Goal: Information Seeking & Learning: Learn about a topic

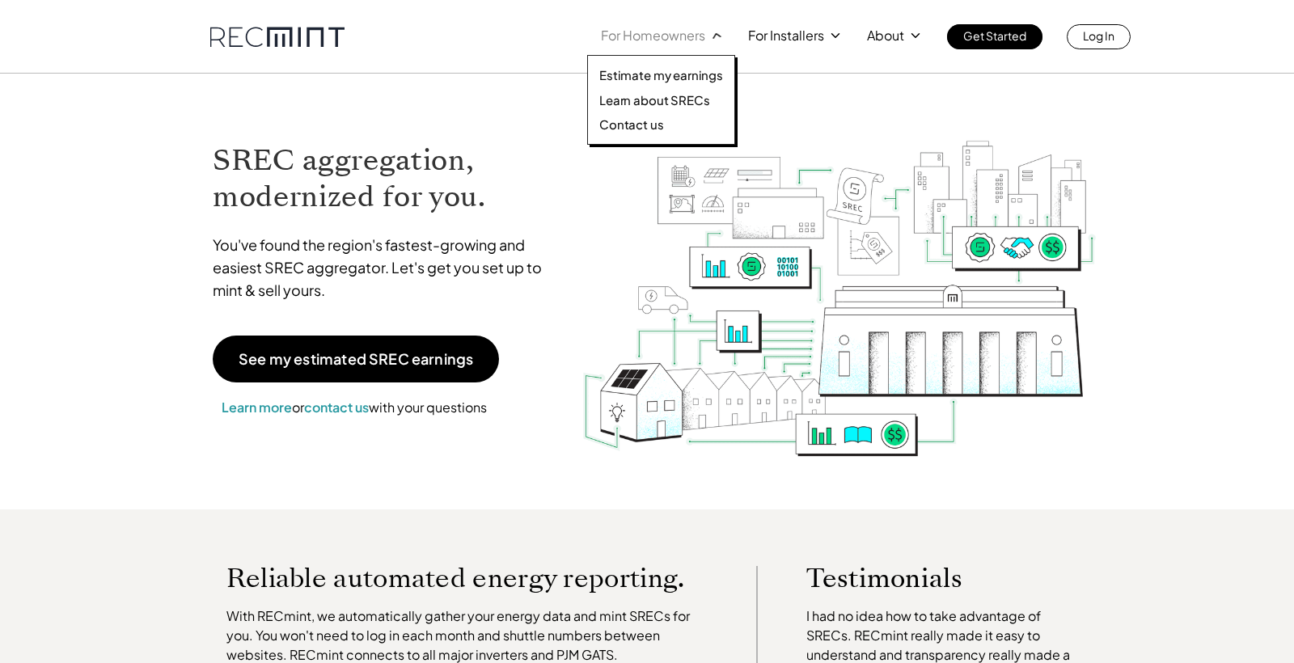
click at [658, 39] on p "For Homeowners" at bounding box center [653, 35] width 104 height 23
click at [663, 75] on p "Estimate my earnings" at bounding box center [661, 75] width 124 height 16
click at [665, 96] on p "Learn about SRECs" at bounding box center [654, 100] width 110 height 16
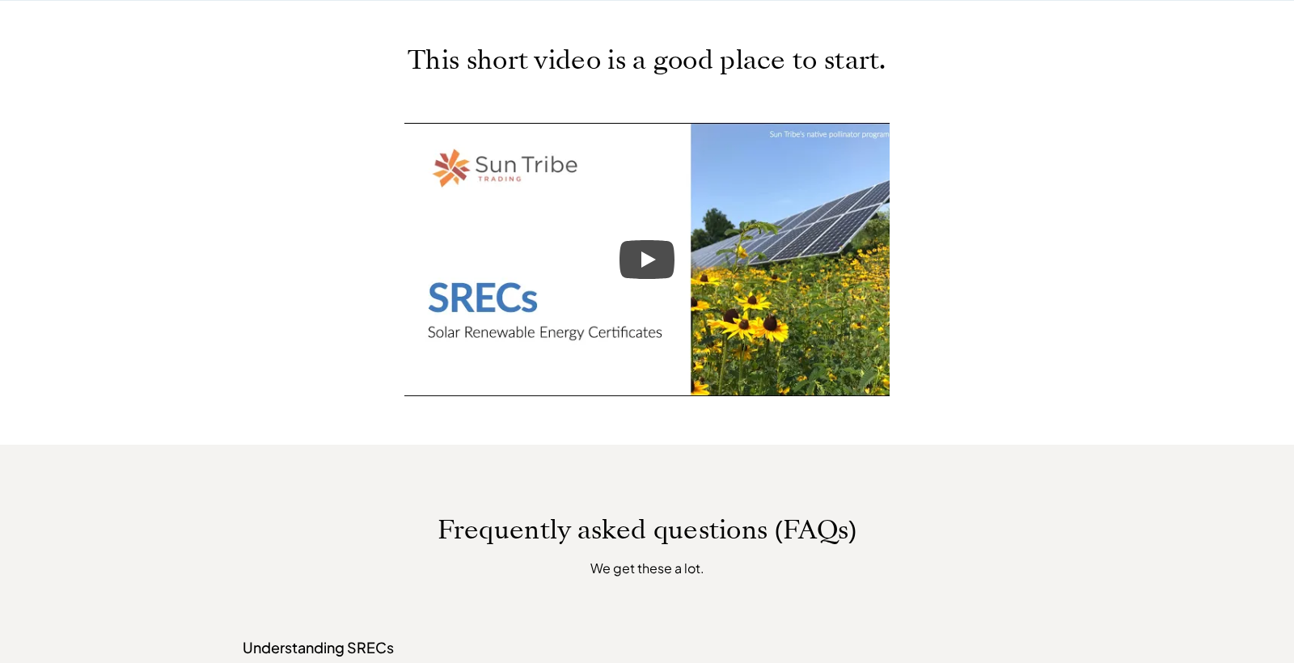
scroll to position [756, 0]
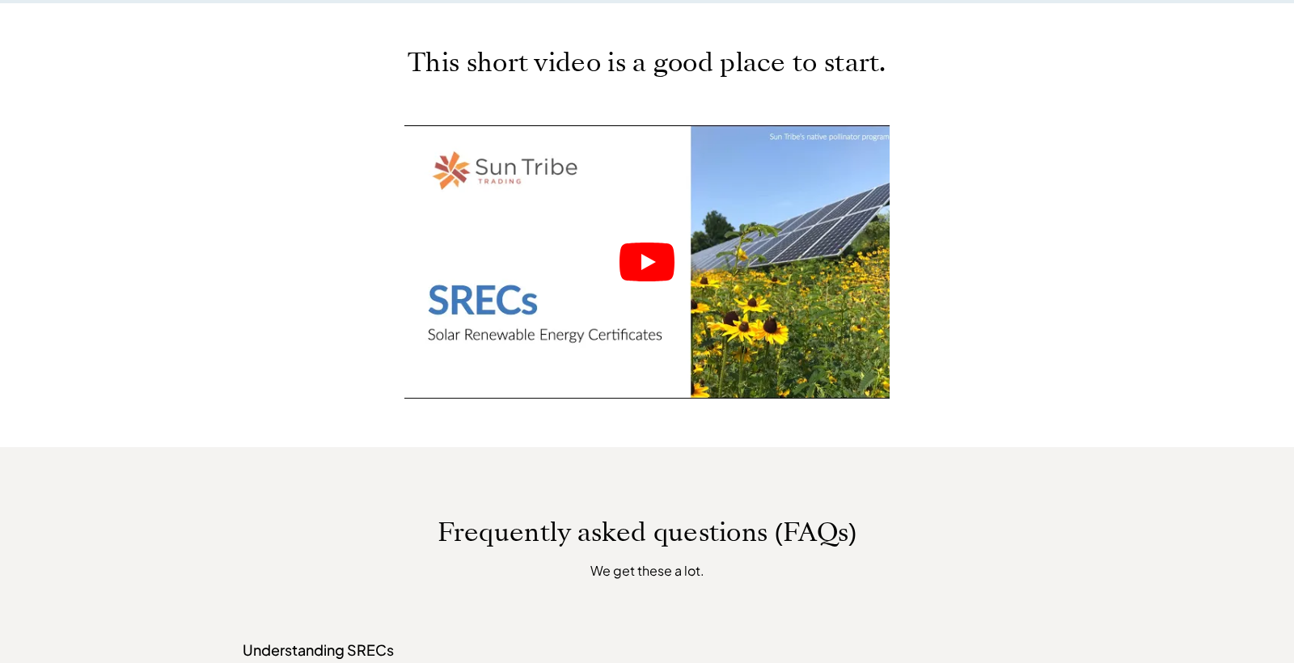
click at [652, 268] on icon "Play" at bounding box center [647, 262] width 55 height 39
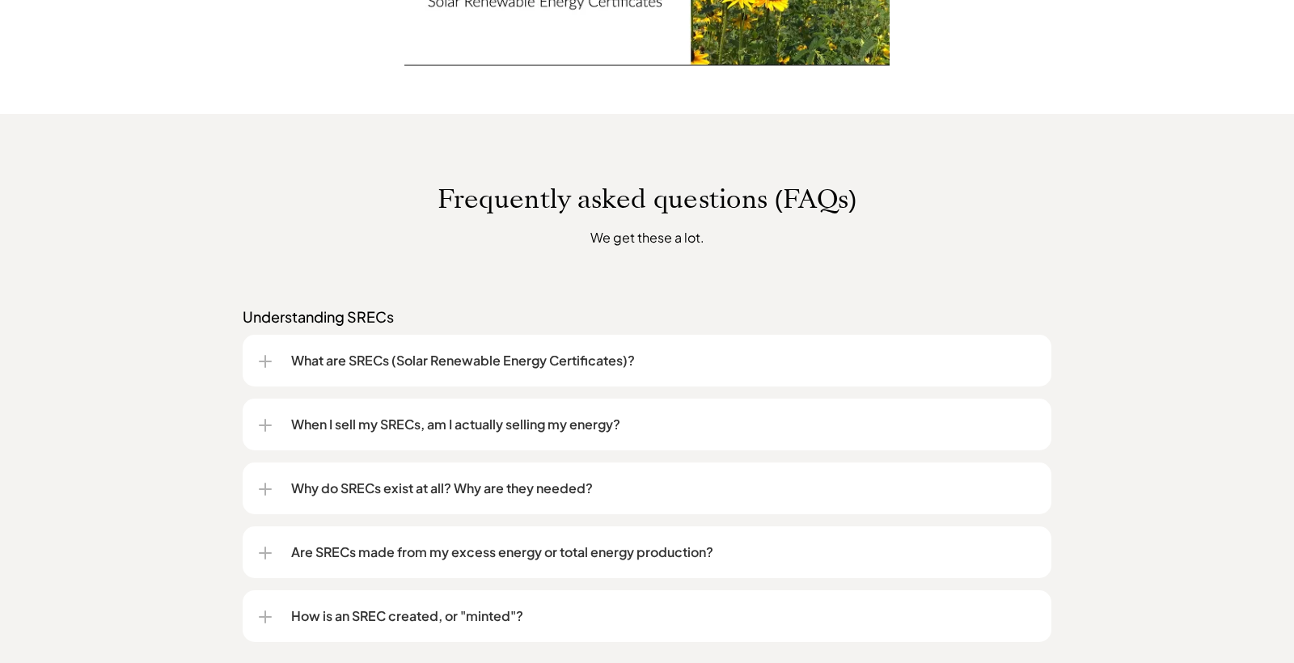
scroll to position [1088, 0]
click at [266, 363] on div at bounding box center [265, 363] width 13 height 2
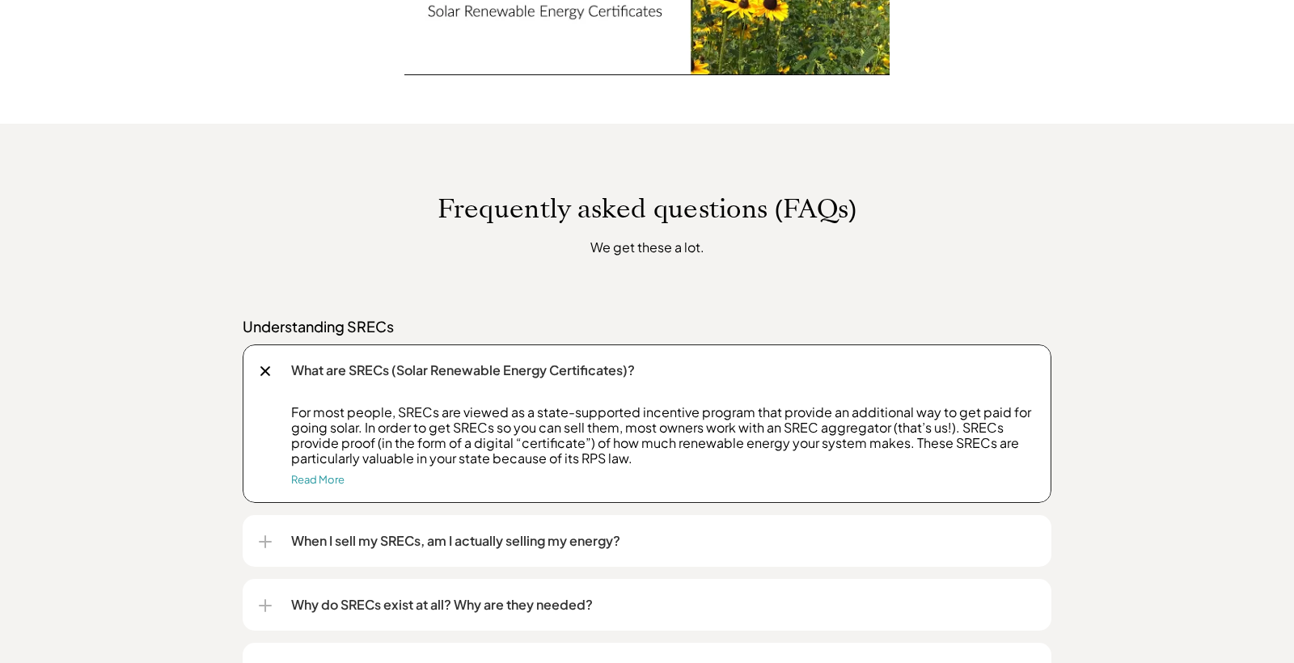
scroll to position [1079, 0]
click at [266, 363] on div "What are SRECs (Solar Renewable Energy Certificates)?" at bounding box center [647, 371] width 777 height 52
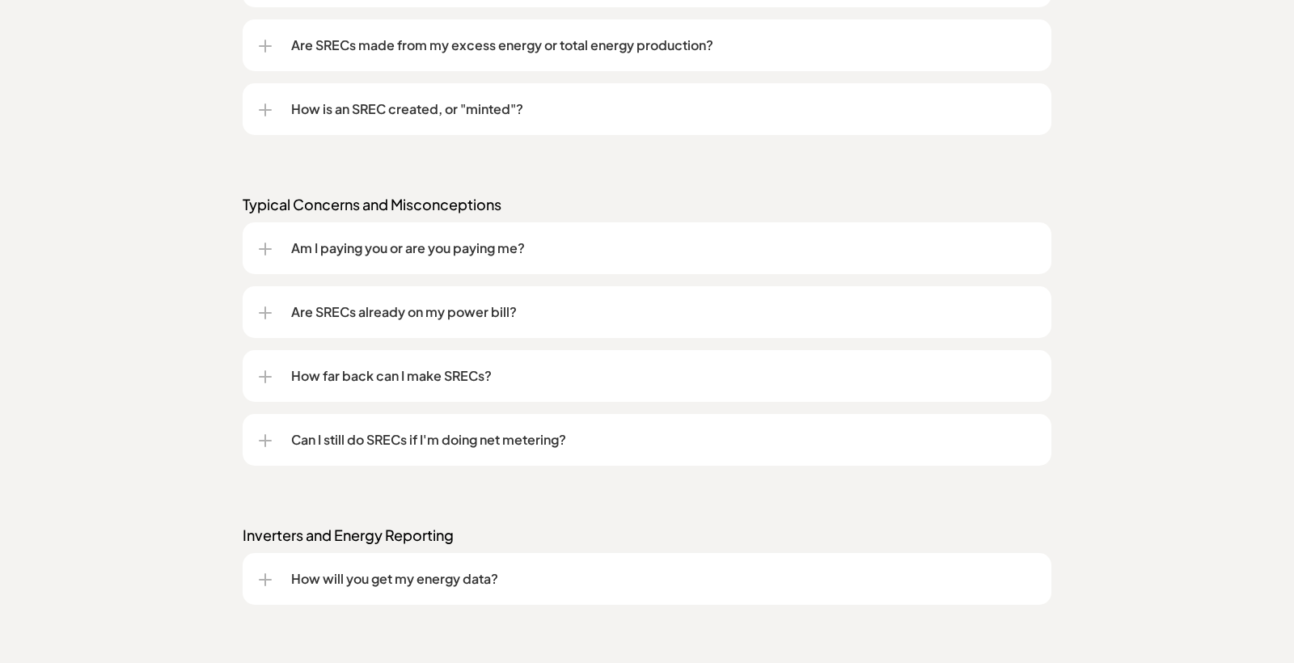
scroll to position [1597, 0]
click at [272, 375] on div "How far back can I make SRECs?" at bounding box center [647, 375] width 777 height 52
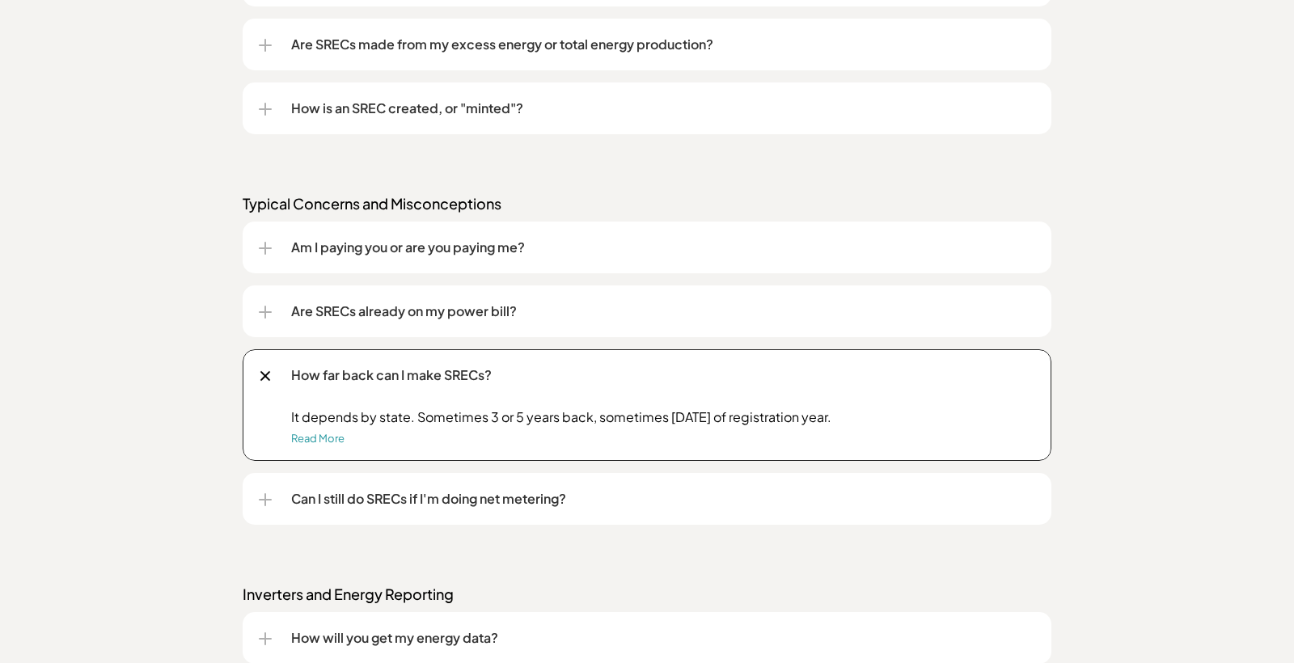
scroll to position [1603, 0]
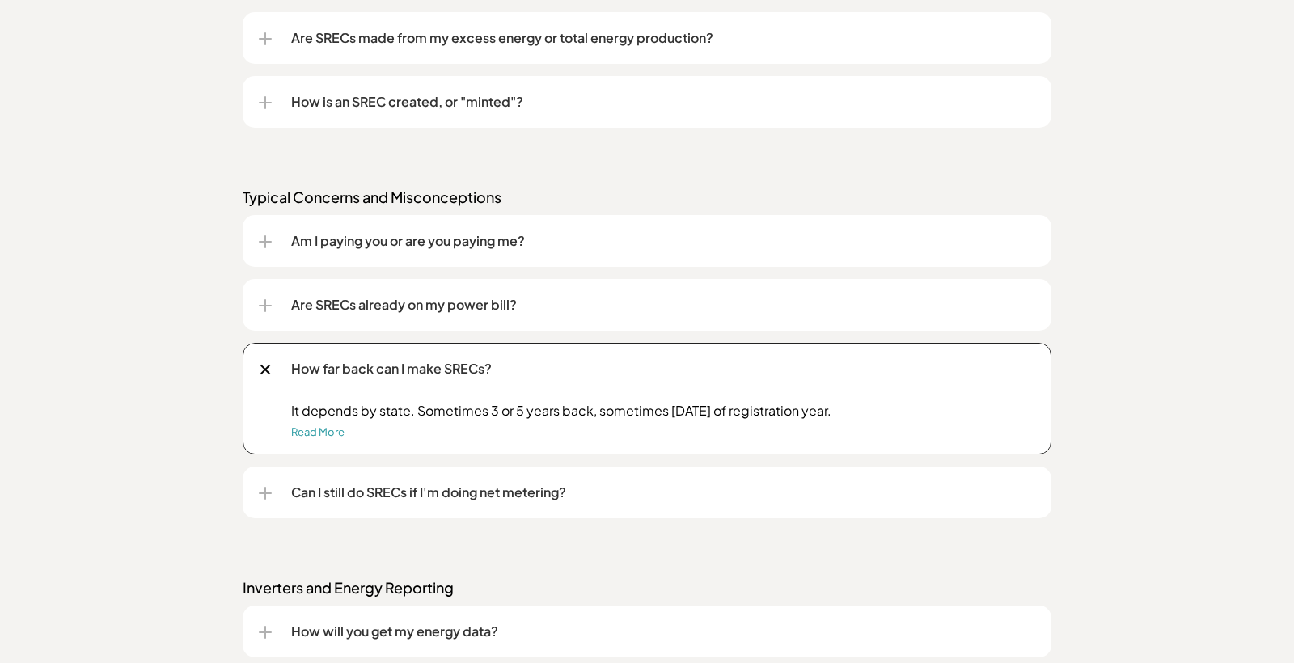
click at [272, 375] on div "How far back can I make SRECs?" at bounding box center [647, 369] width 777 height 52
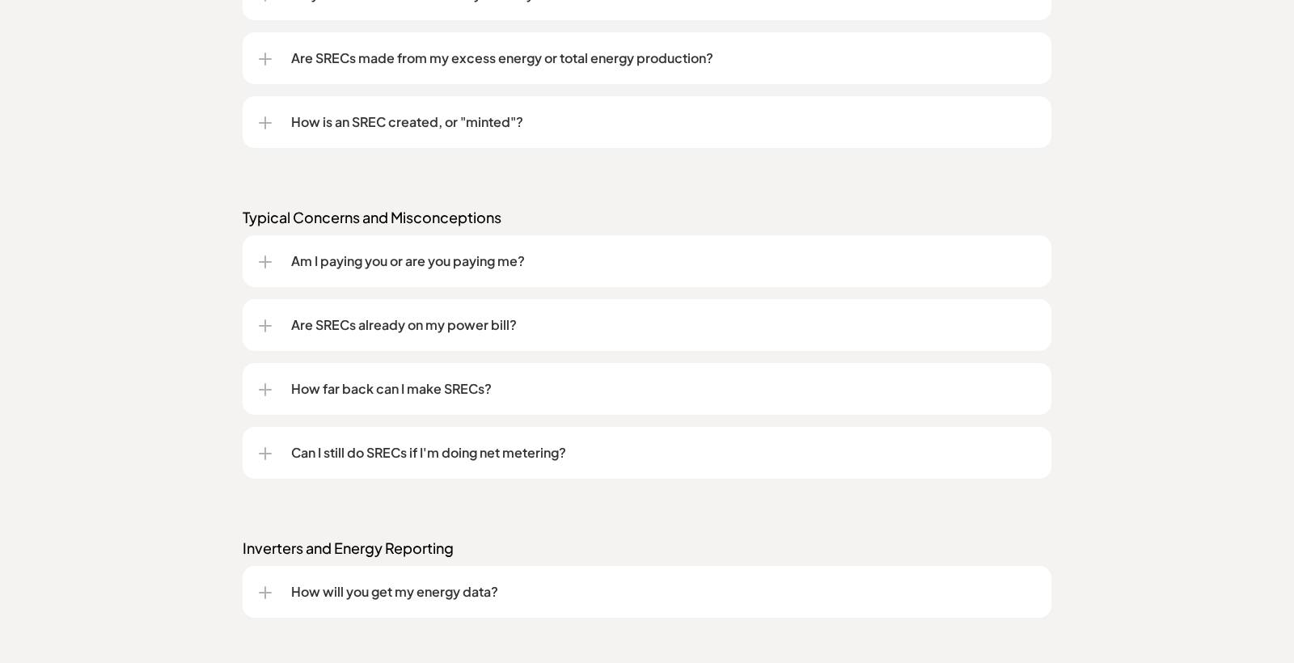
scroll to position [1556, 0]
